Goal: Information Seeking & Learning: Learn about a topic

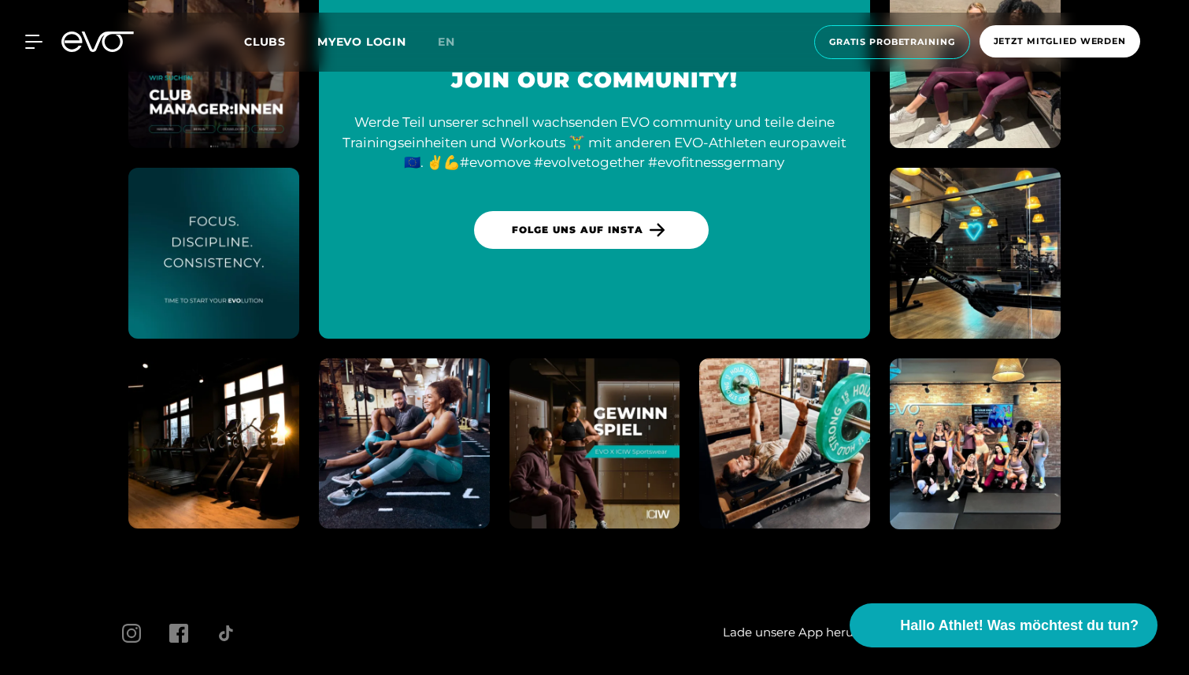
scroll to position [5922, 0]
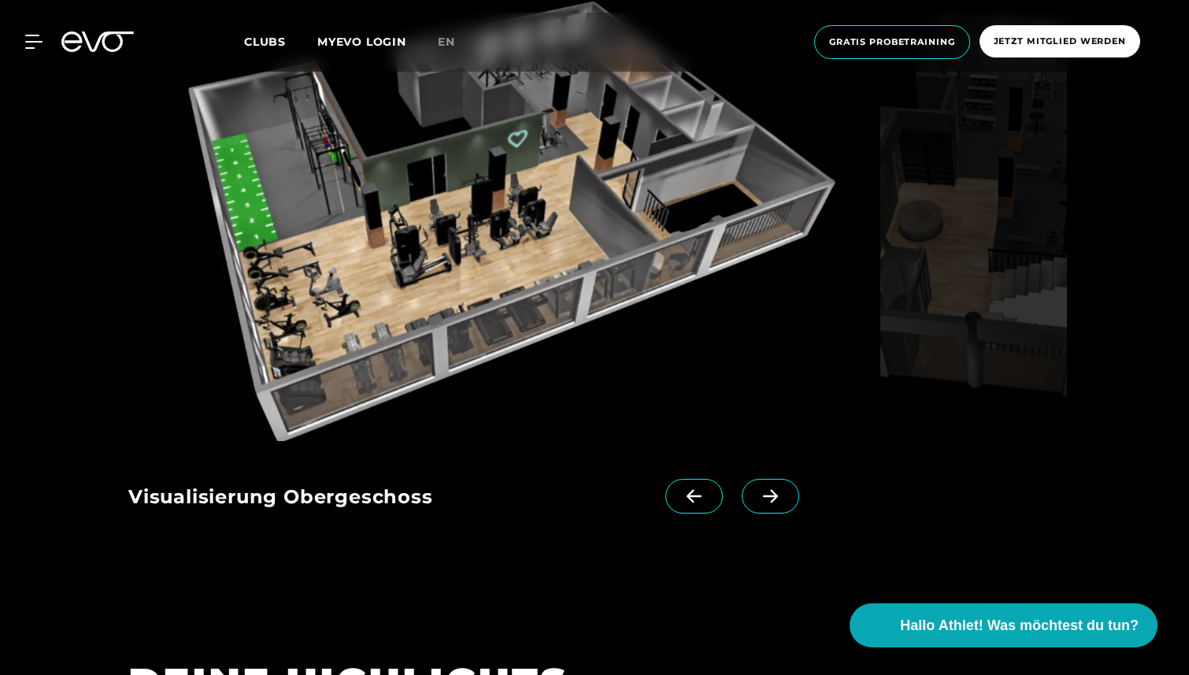
scroll to position [1602, 0]
click at [680, 494] on icon at bounding box center [694, 495] width 28 height 14
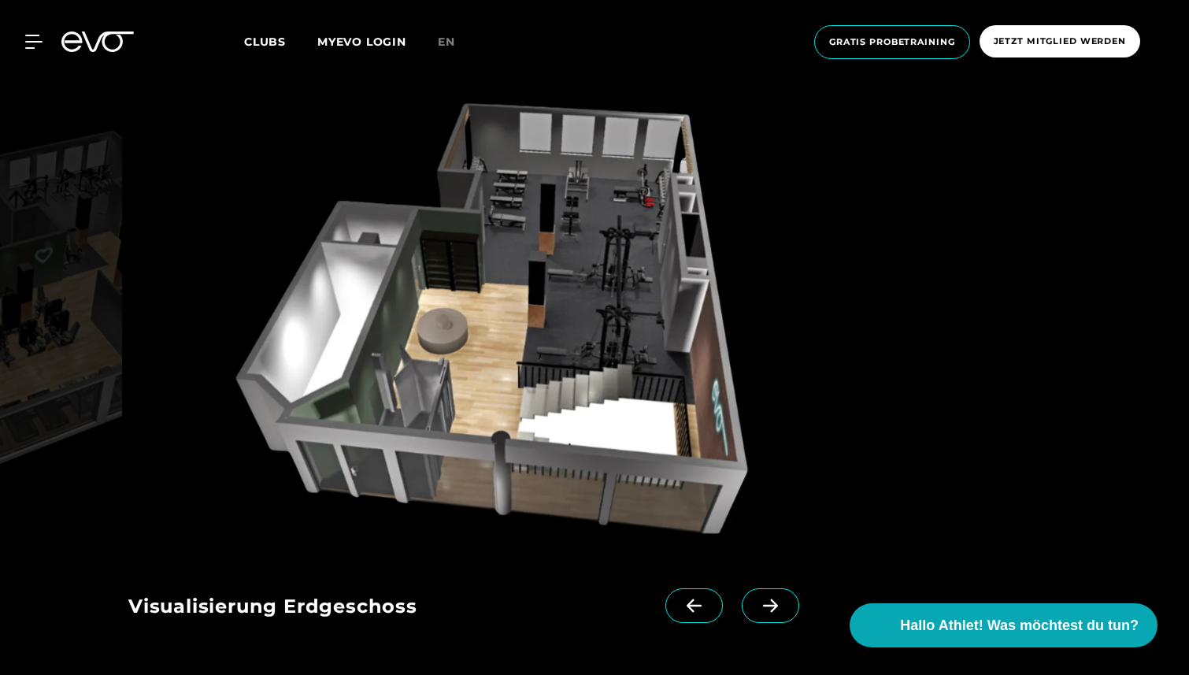
scroll to position [1493, 0]
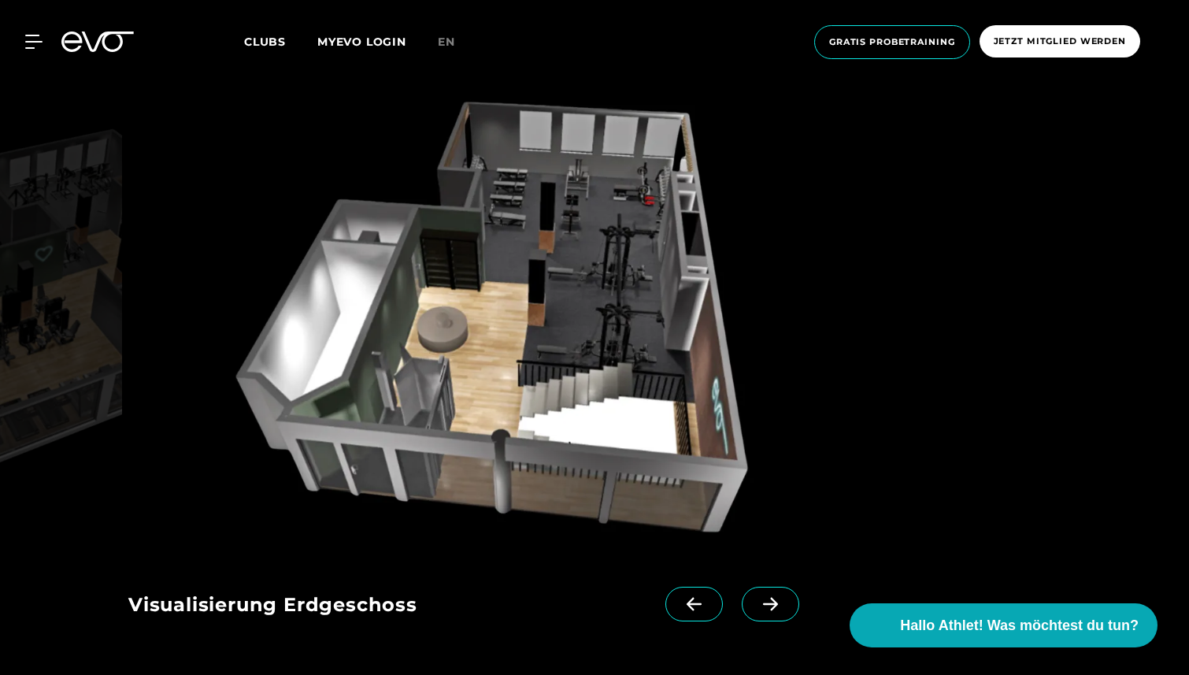
click at [680, 608] on icon at bounding box center [694, 604] width 28 height 14
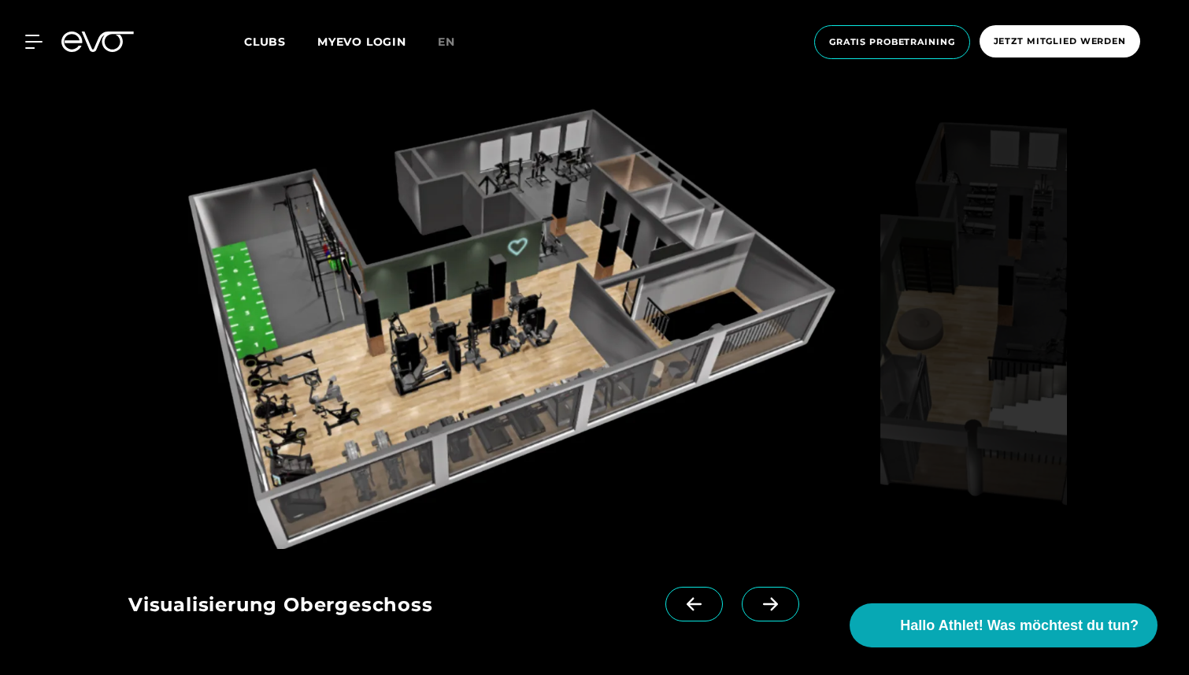
click at [756, 607] on icon at bounding box center [770, 604] width 28 height 14
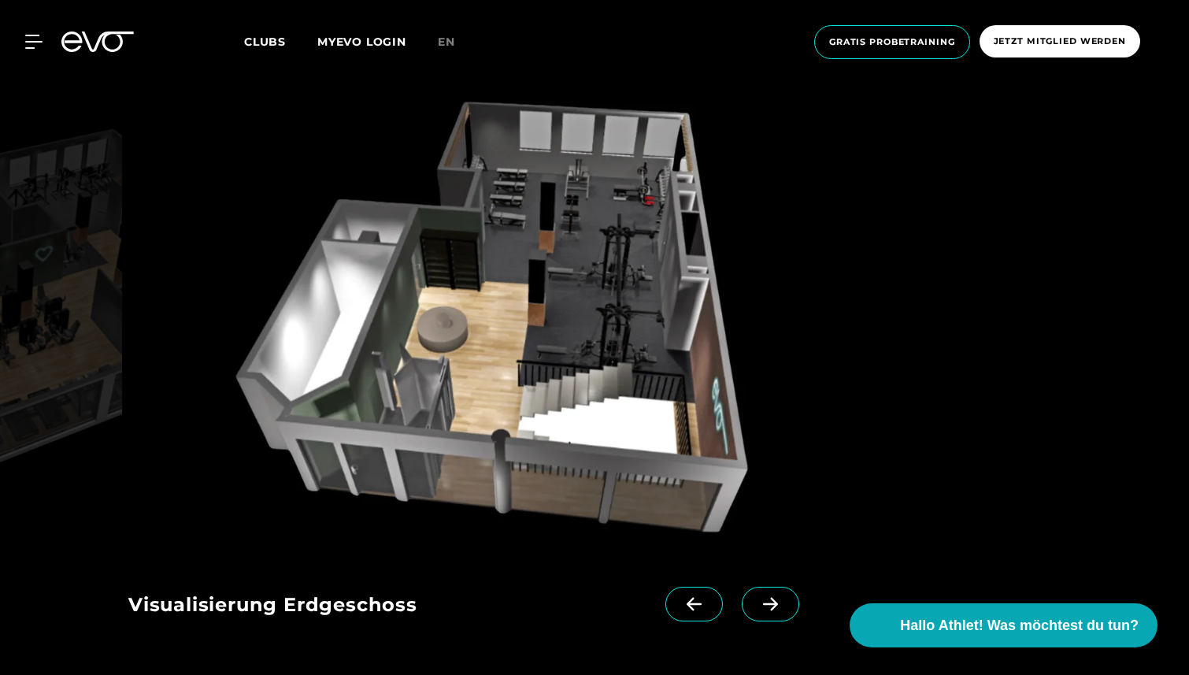
click at [756, 607] on icon at bounding box center [770, 604] width 28 height 14
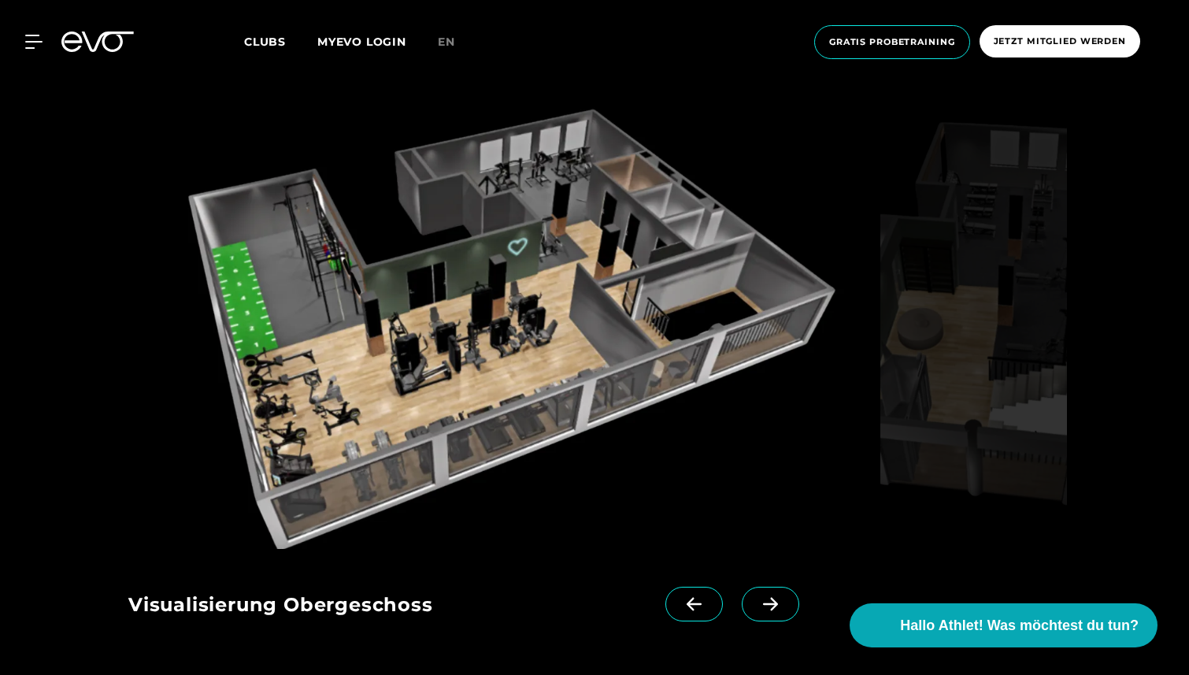
click at [686, 604] on icon at bounding box center [693, 603] width 15 height 13
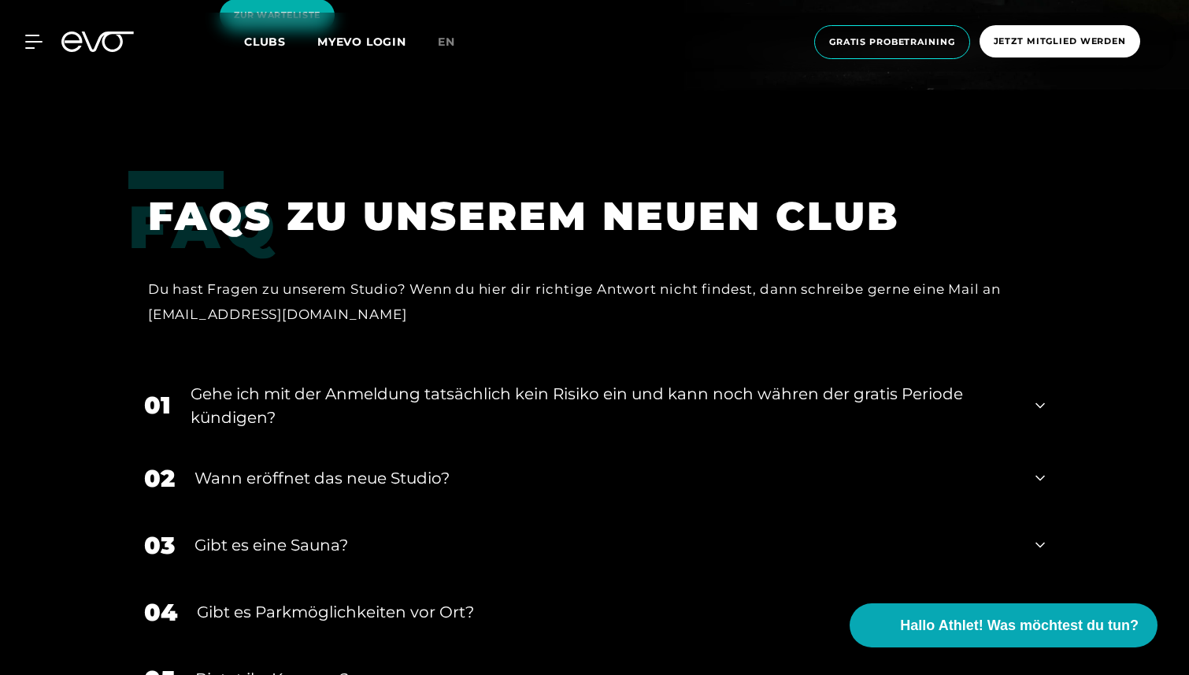
scroll to position [3178, 0]
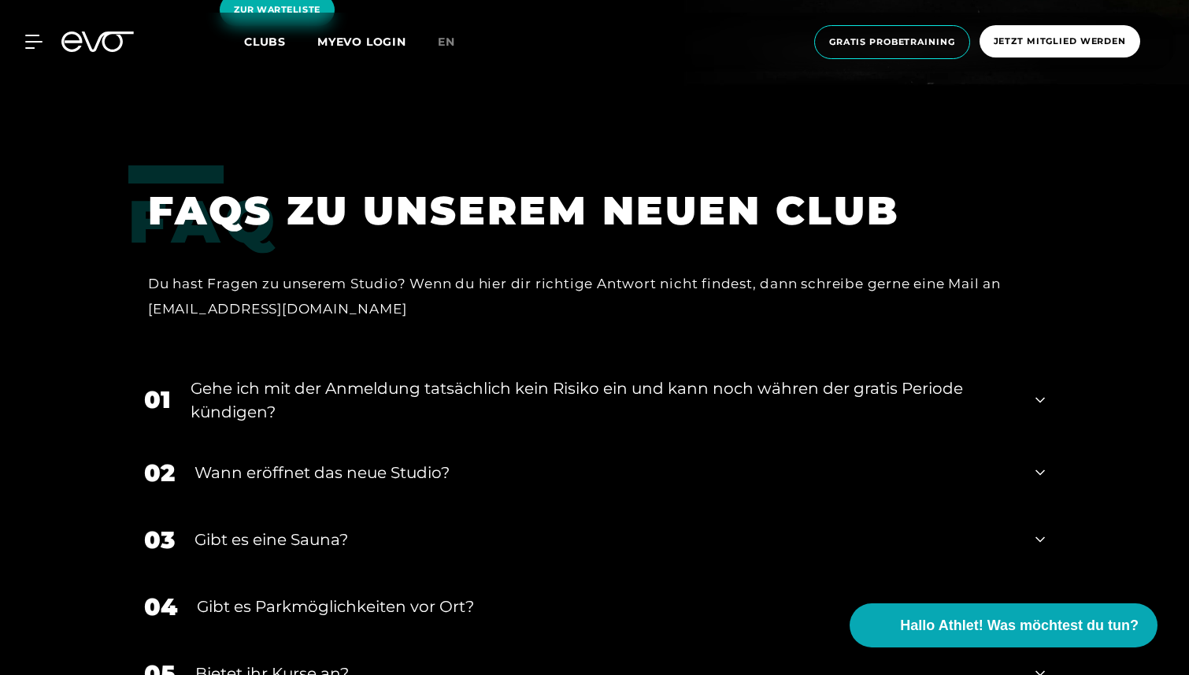
click at [794, 376] on div "Gehe ich mit der Anmeldung tatsächlich kein Risiko ein und kann noch währen der…" at bounding box center [602, 399] width 825 height 47
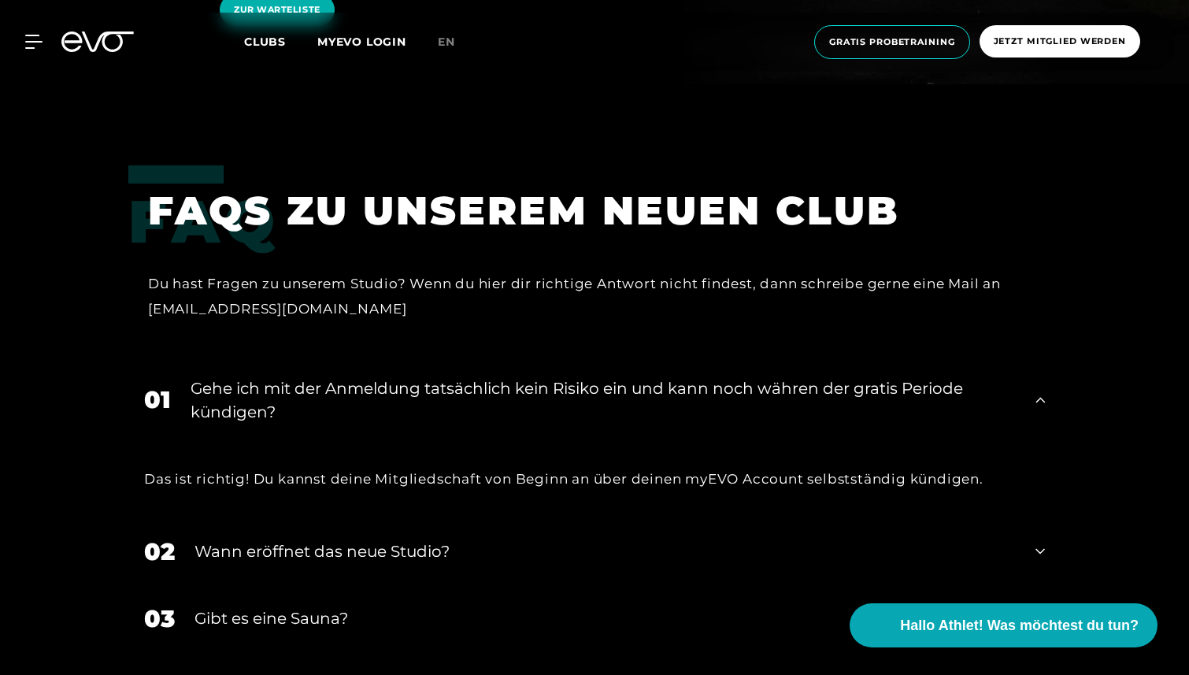
click at [794, 376] on div "Gehe ich mit der Anmeldung tatsächlich kein Risiko ein und kann noch währen der…" at bounding box center [602, 399] width 825 height 47
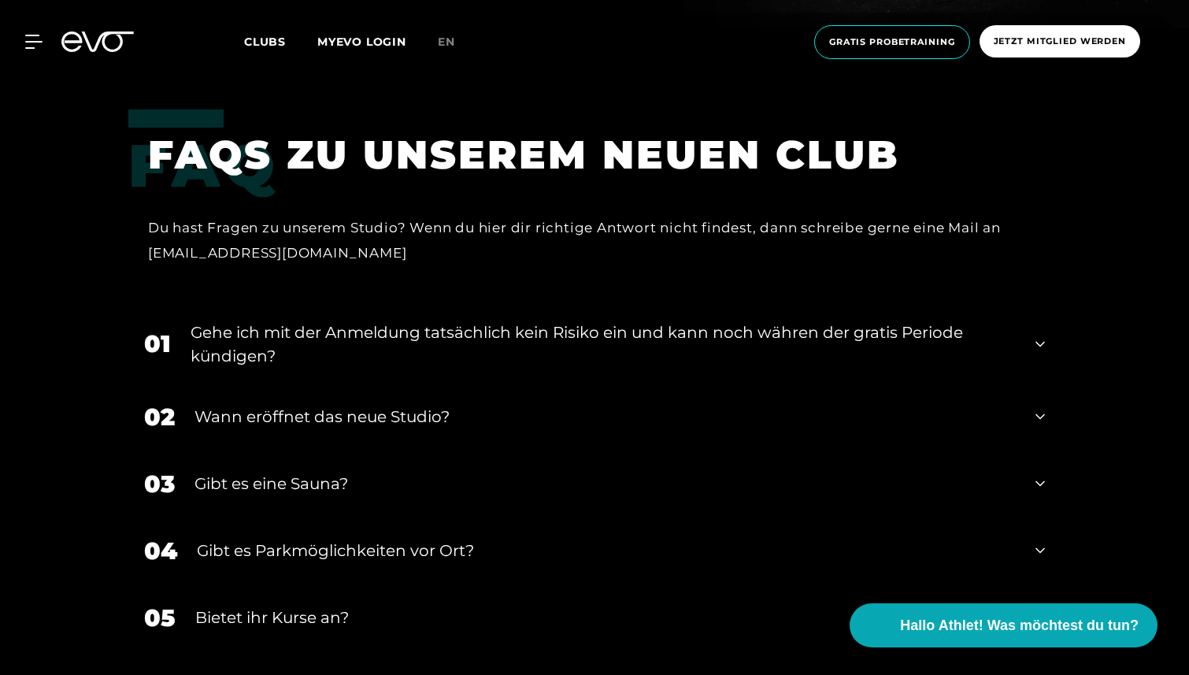
scroll to position [3241, 0]
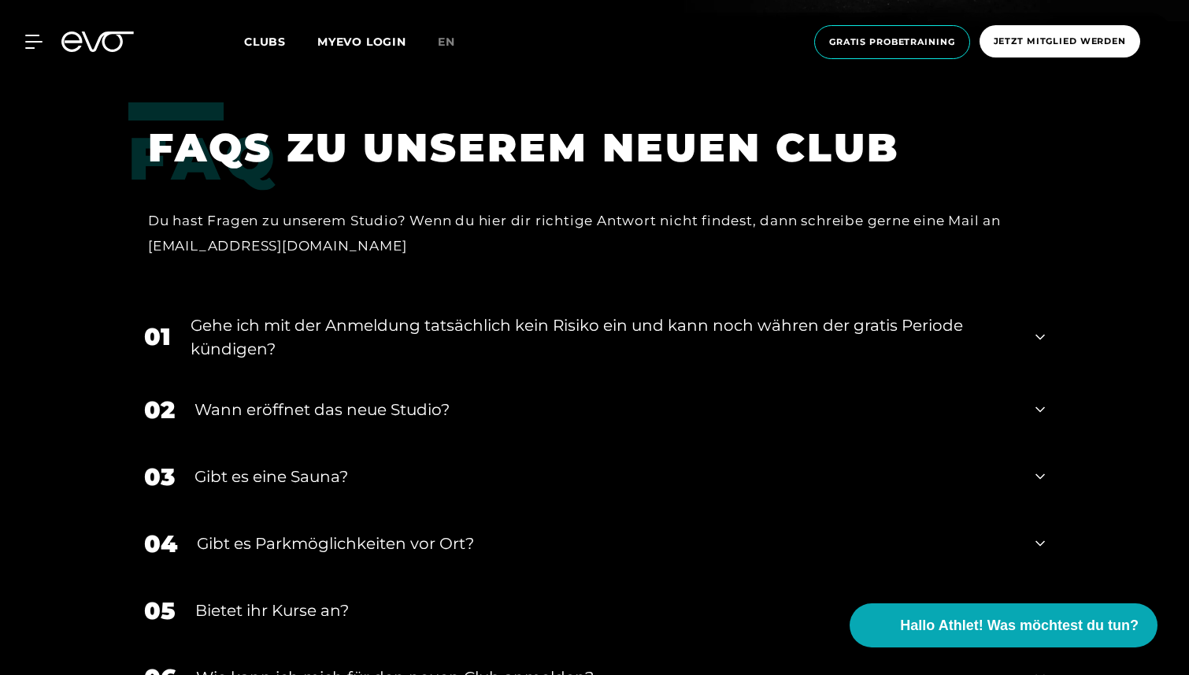
click at [540, 397] on div "Wann eröffnet das neue Studio?" at bounding box center [604, 409] width 821 height 24
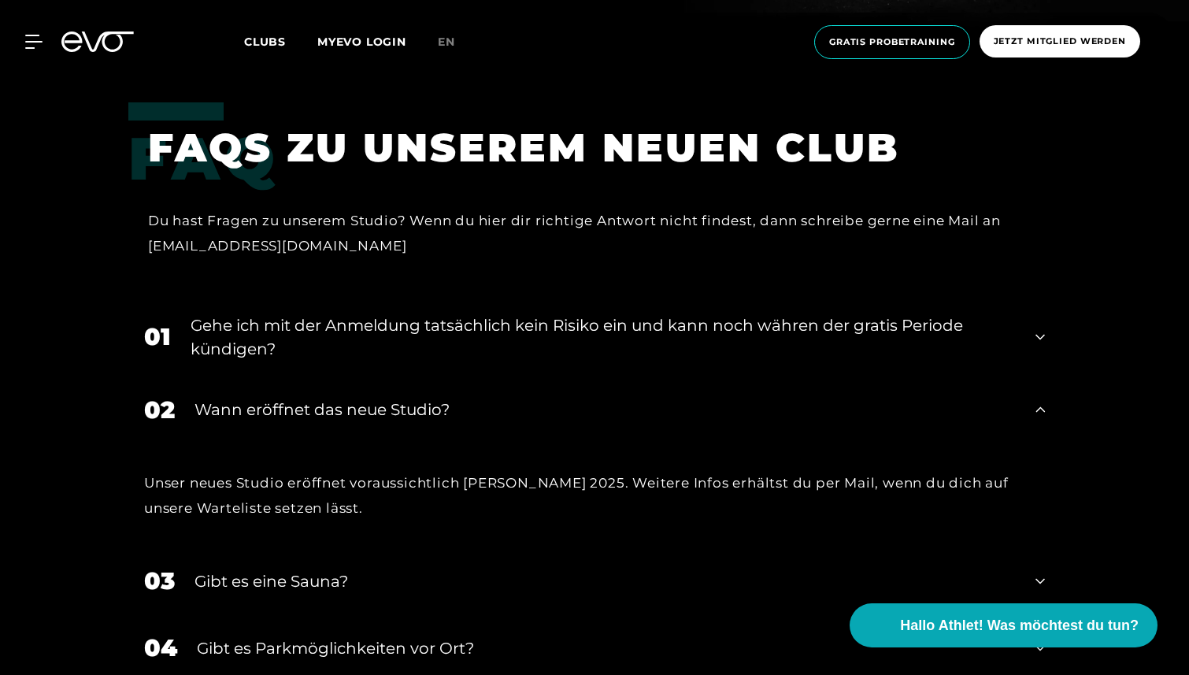
click at [540, 397] on div "Wann eröffnet das neue Studio?" at bounding box center [604, 409] width 821 height 24
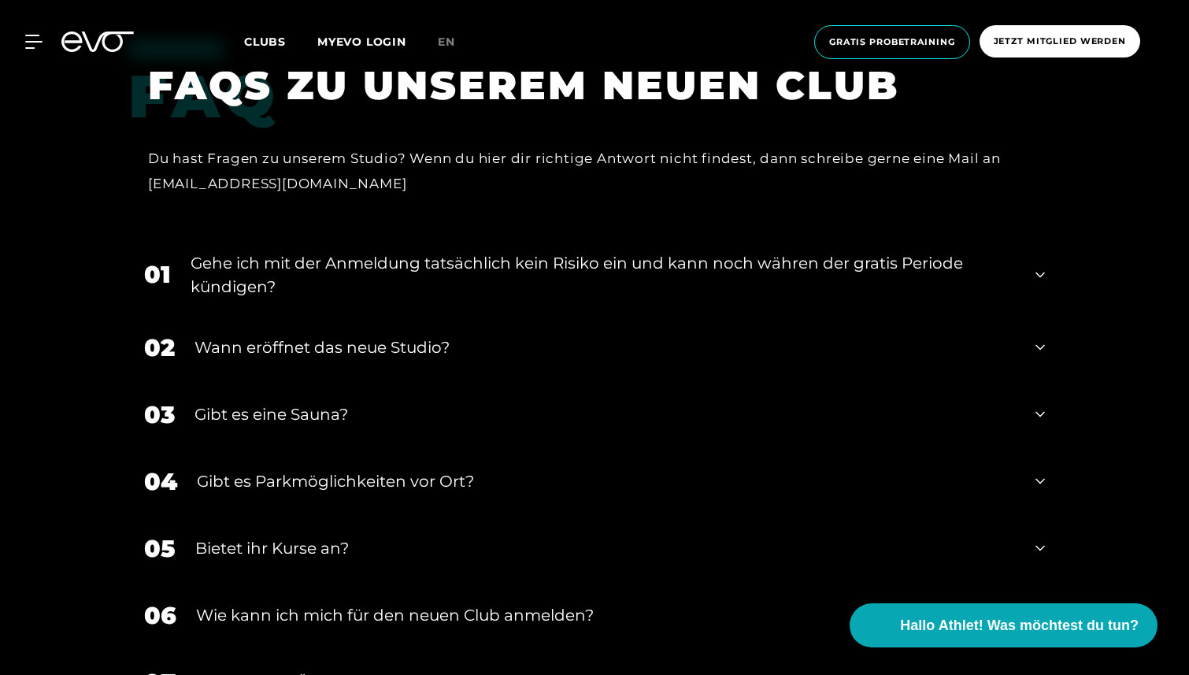
scroll to position [3312, 0]
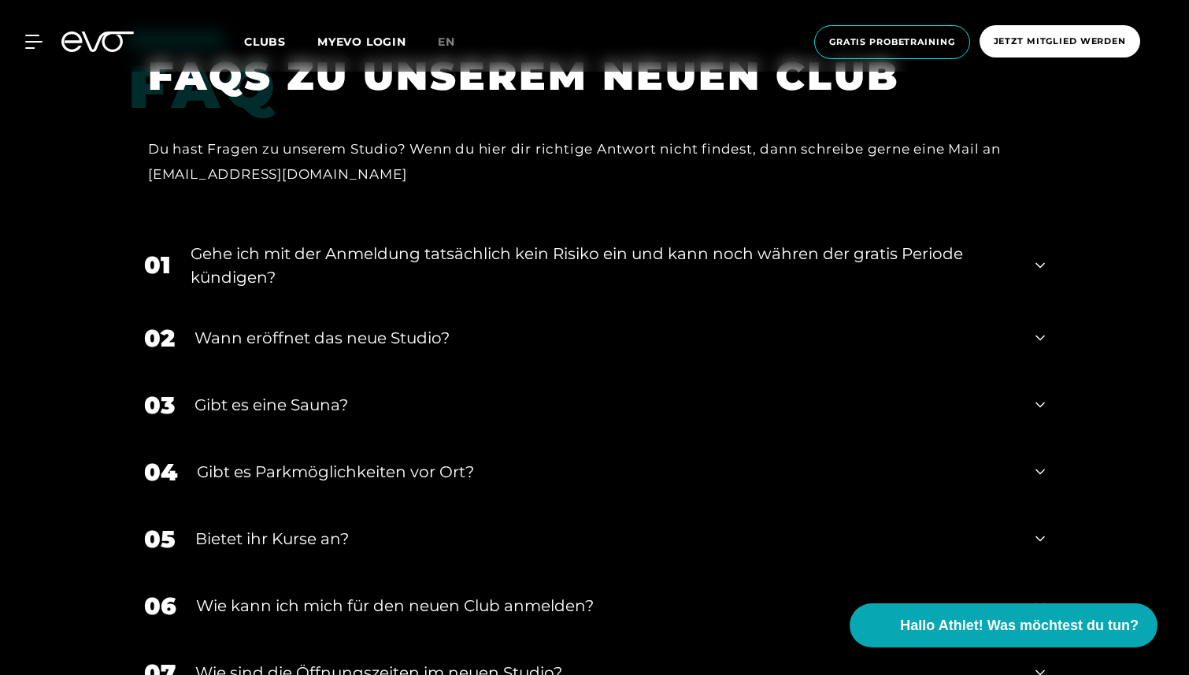
click at [478, 372] on div "03 Gibt es eine Sauna?" at bounding box center [594, 405] width 932 height 67
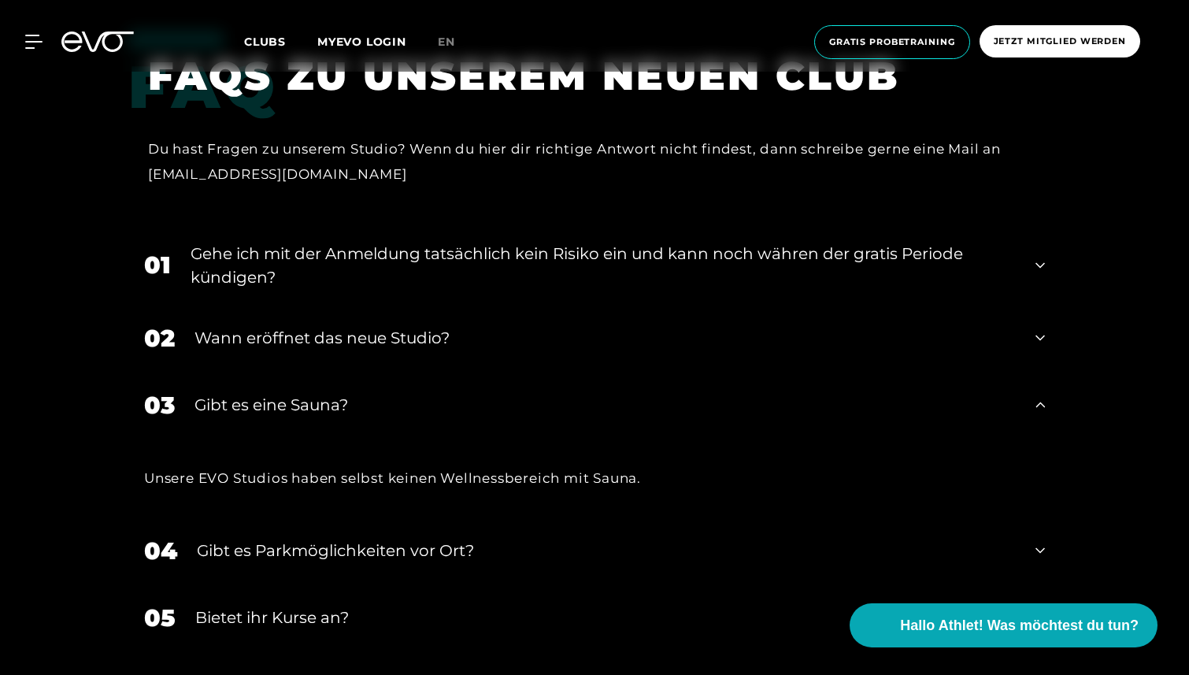
click at [478, 372] on div "03 Gibt es eine Sauna?" at bounding box center [594, 405] width 932 height 67
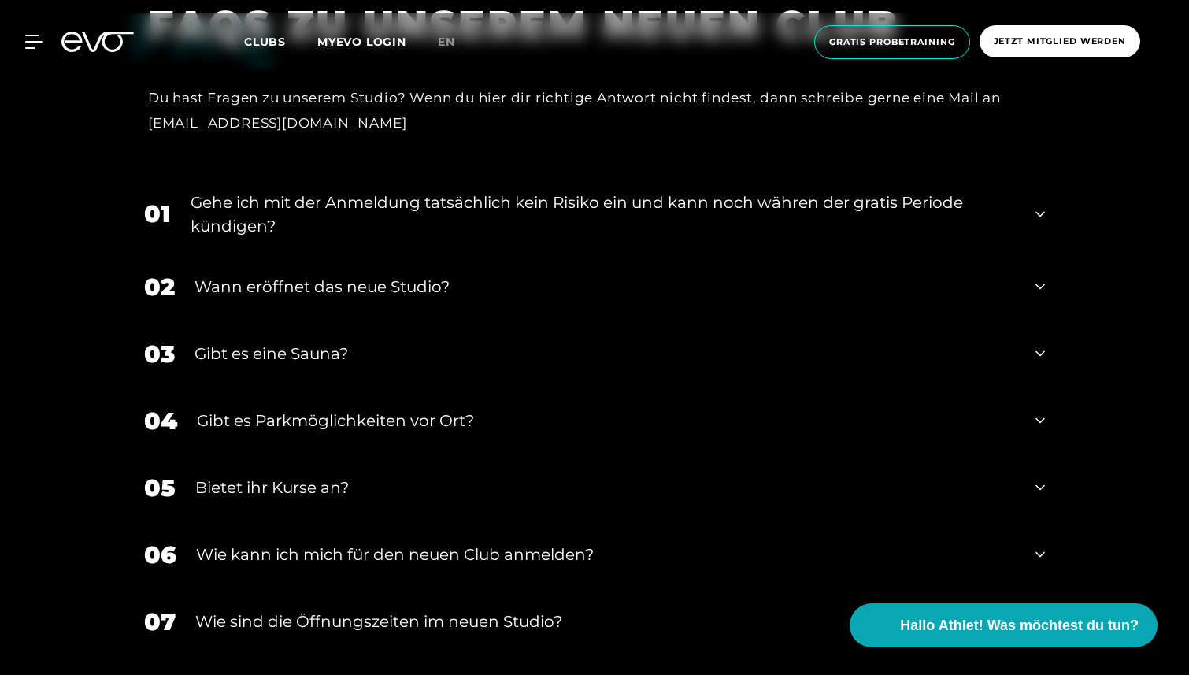
scroll to position [3366, 0]
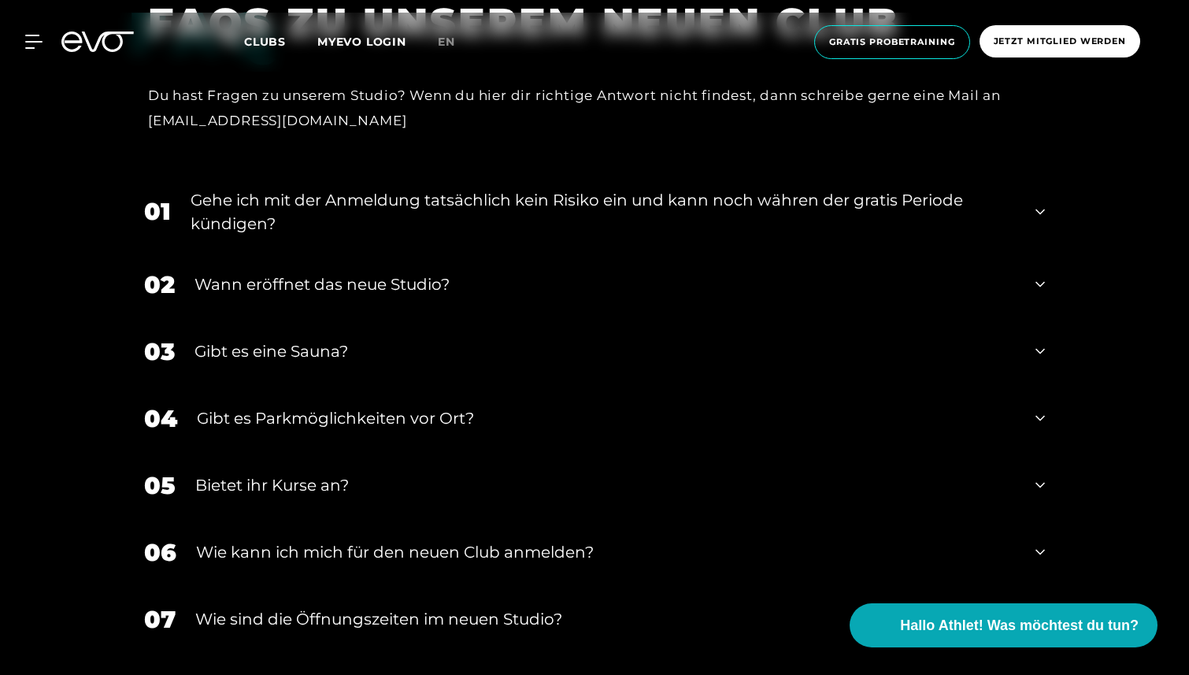
click at [470, 406] on div "Gibt es Parkmöglichkeiten vor Ort?" at bounding box center [606, 418] width 819 height 24
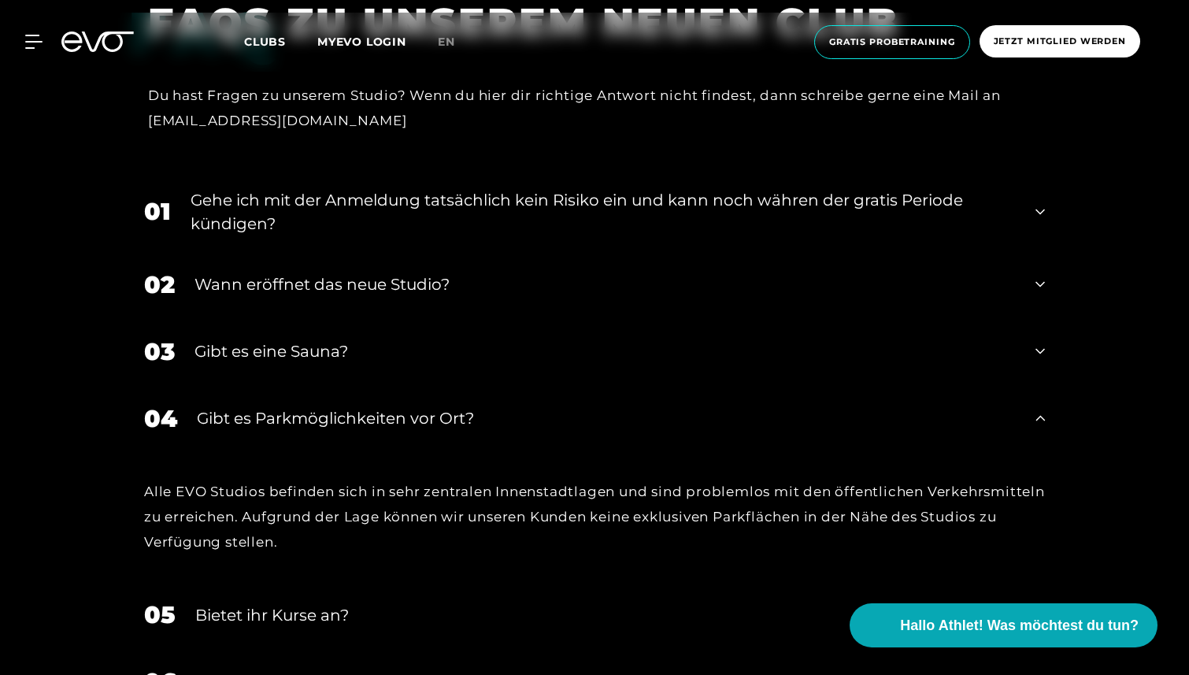
click at [470, 406] on div "Gibt es Parkmöglichkeiten vor Ort?" at bounding box center [606, 418] width 819 height 24
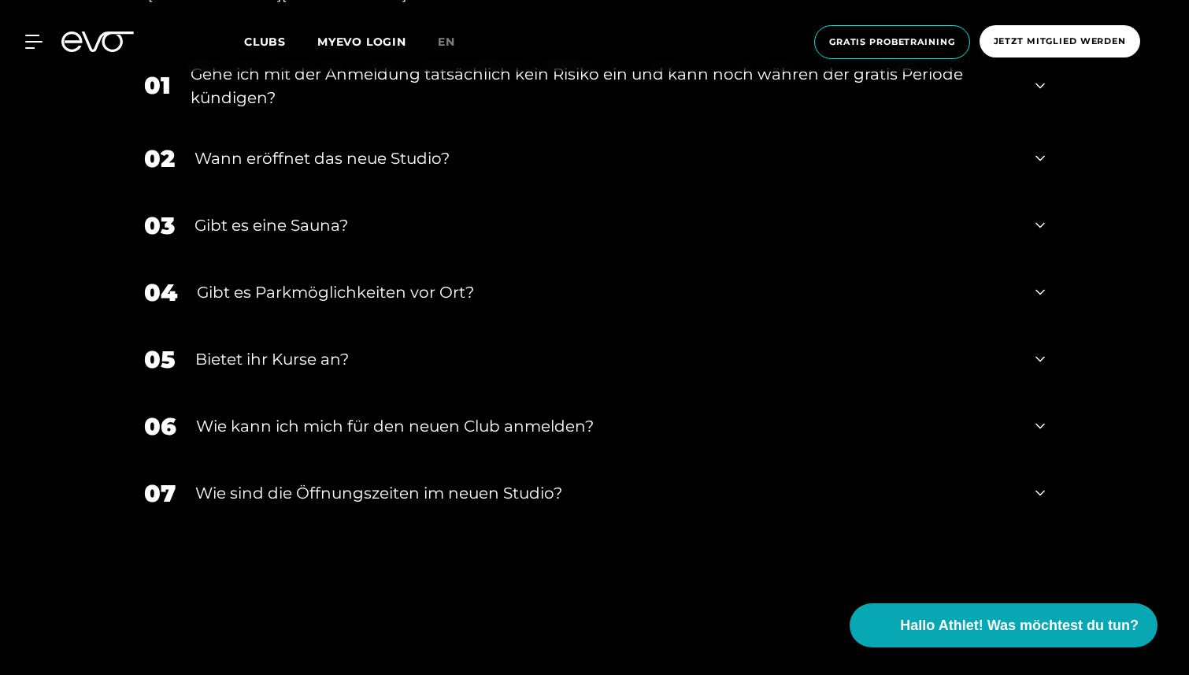
scroll to position [3508, 0]
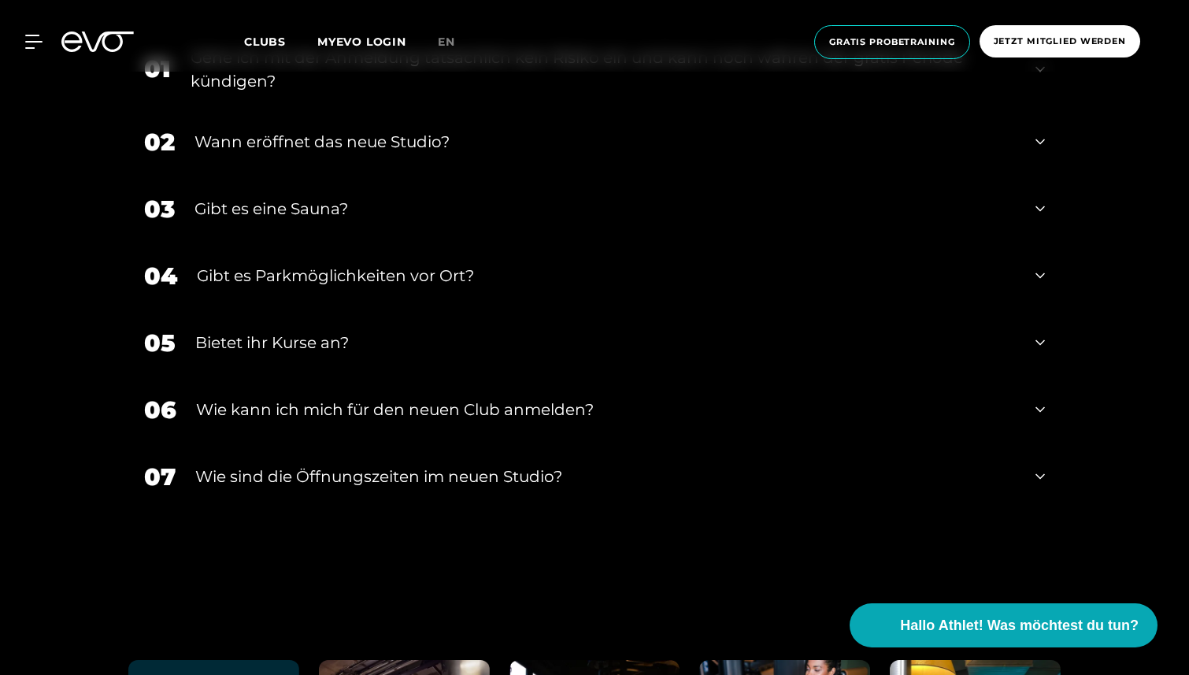
click at [430, 464] on div "​Wie sind die Öffnungszeiten im neuen Studio?" at bounding box center [605, 476] width 820 height 24
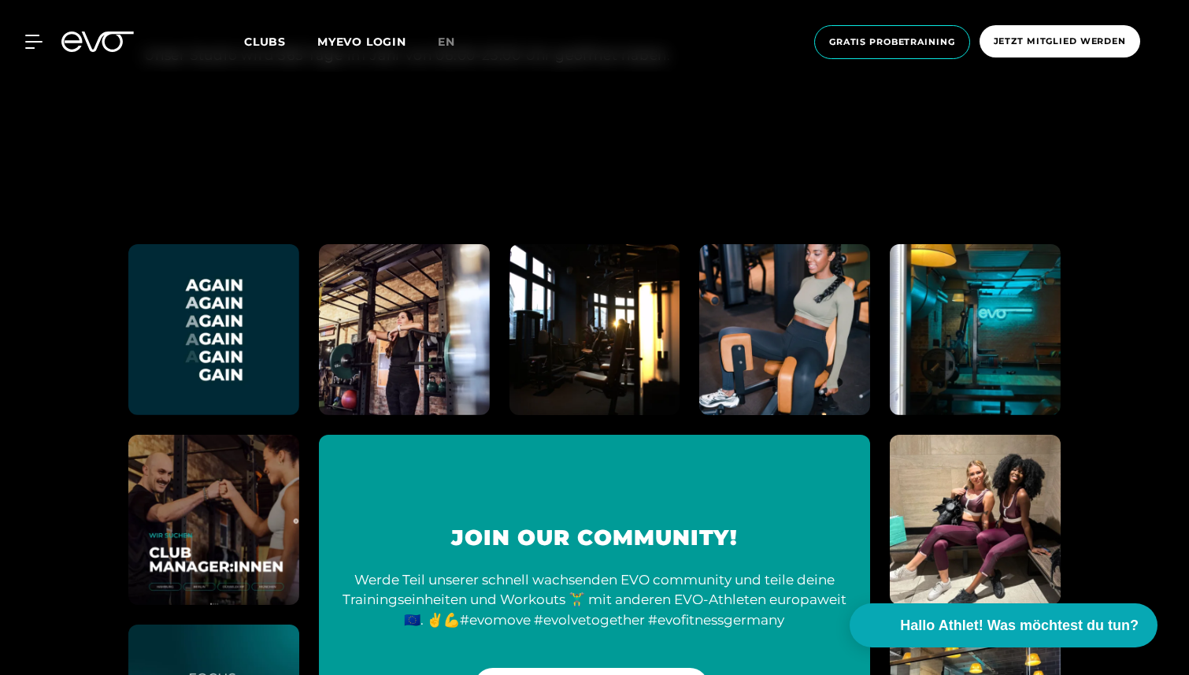
scroll to position [4033, 0]
